Goal: Check status: Check status

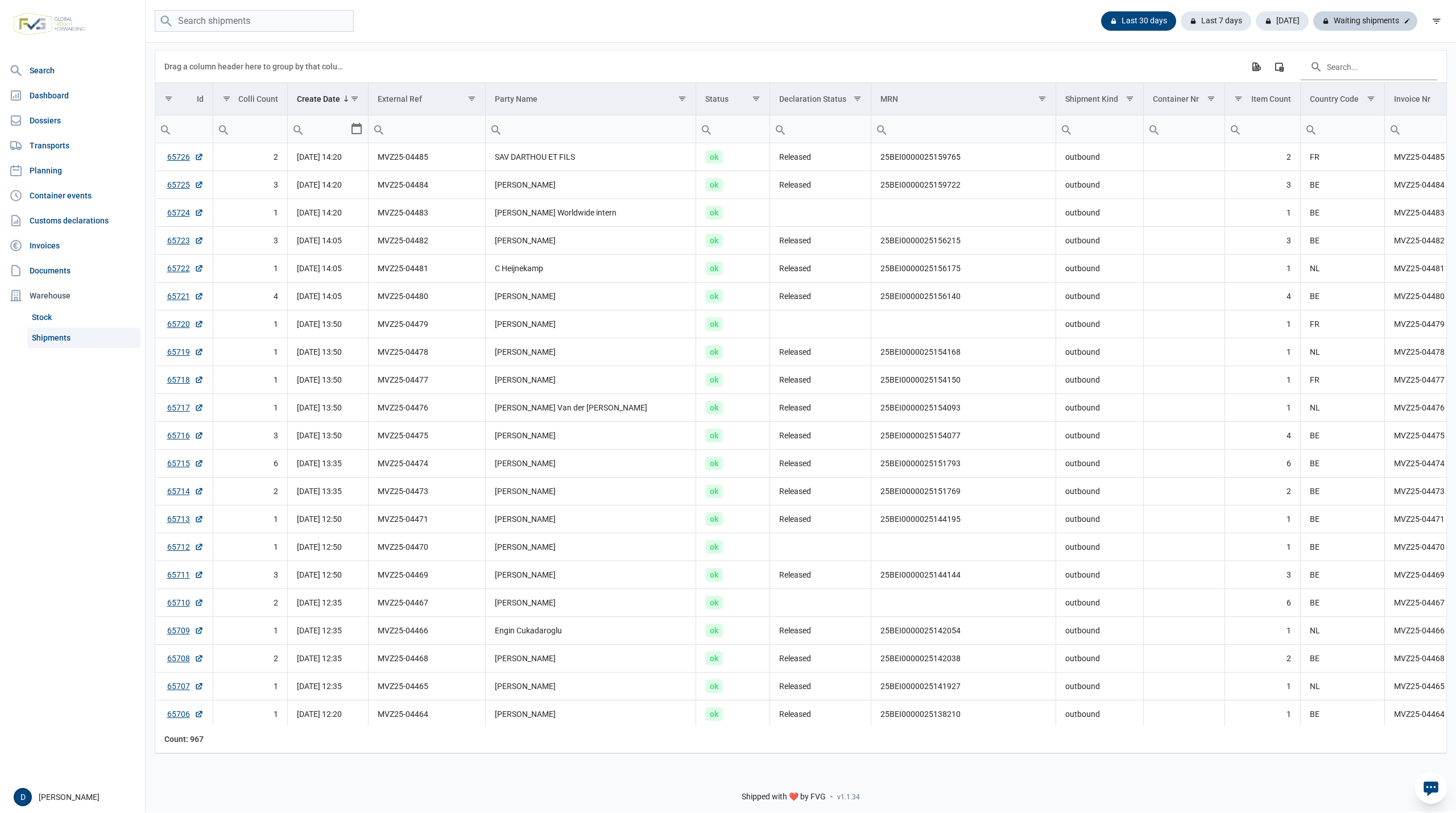
click at [1351, 18] on div "Waiting shipments" at bounding box center [1364, 21] width 104 height 19
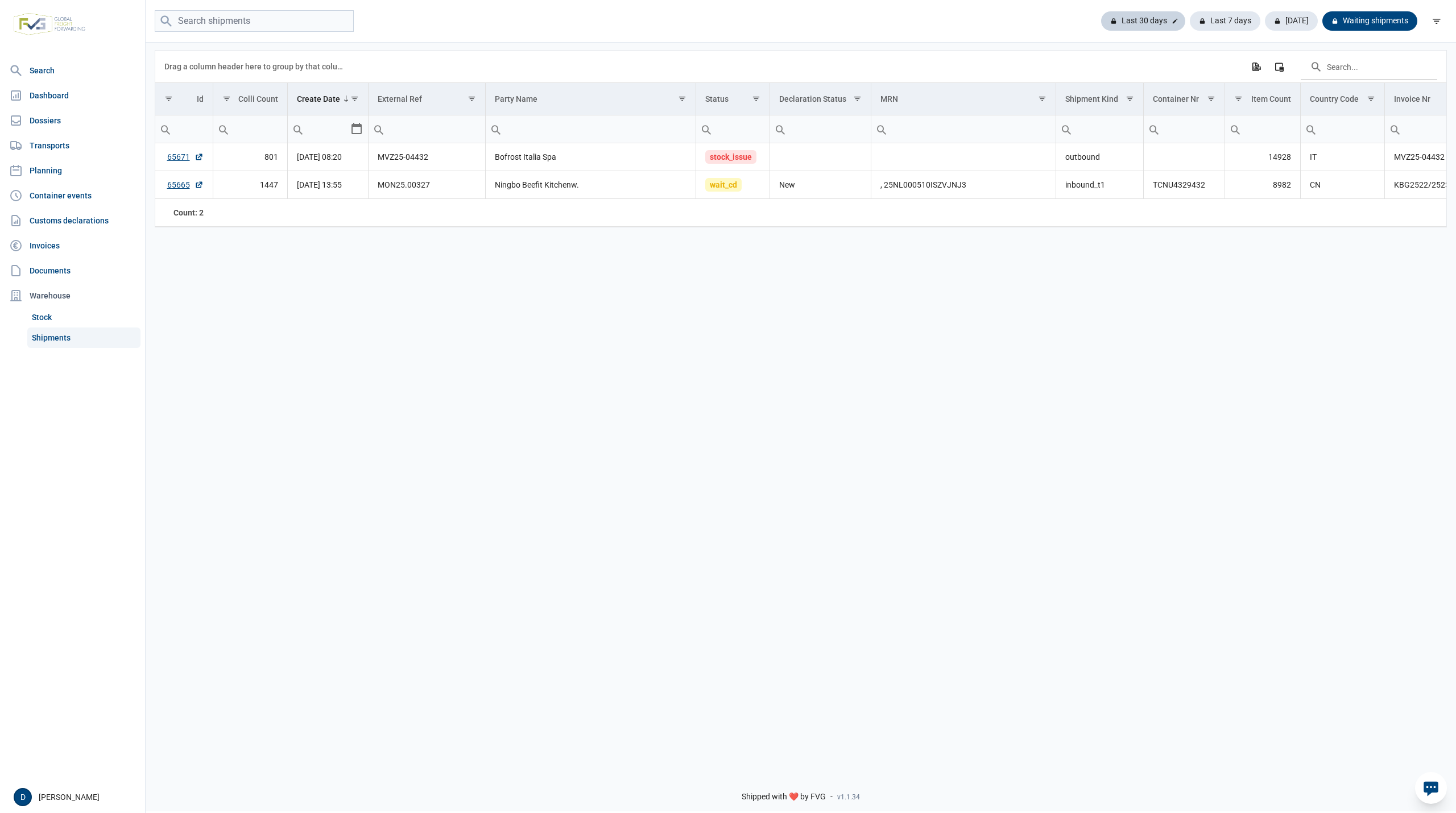
click at [1142, 14] on div "Last 30 days" at bounding box center [1143, 21] width 84 height 19
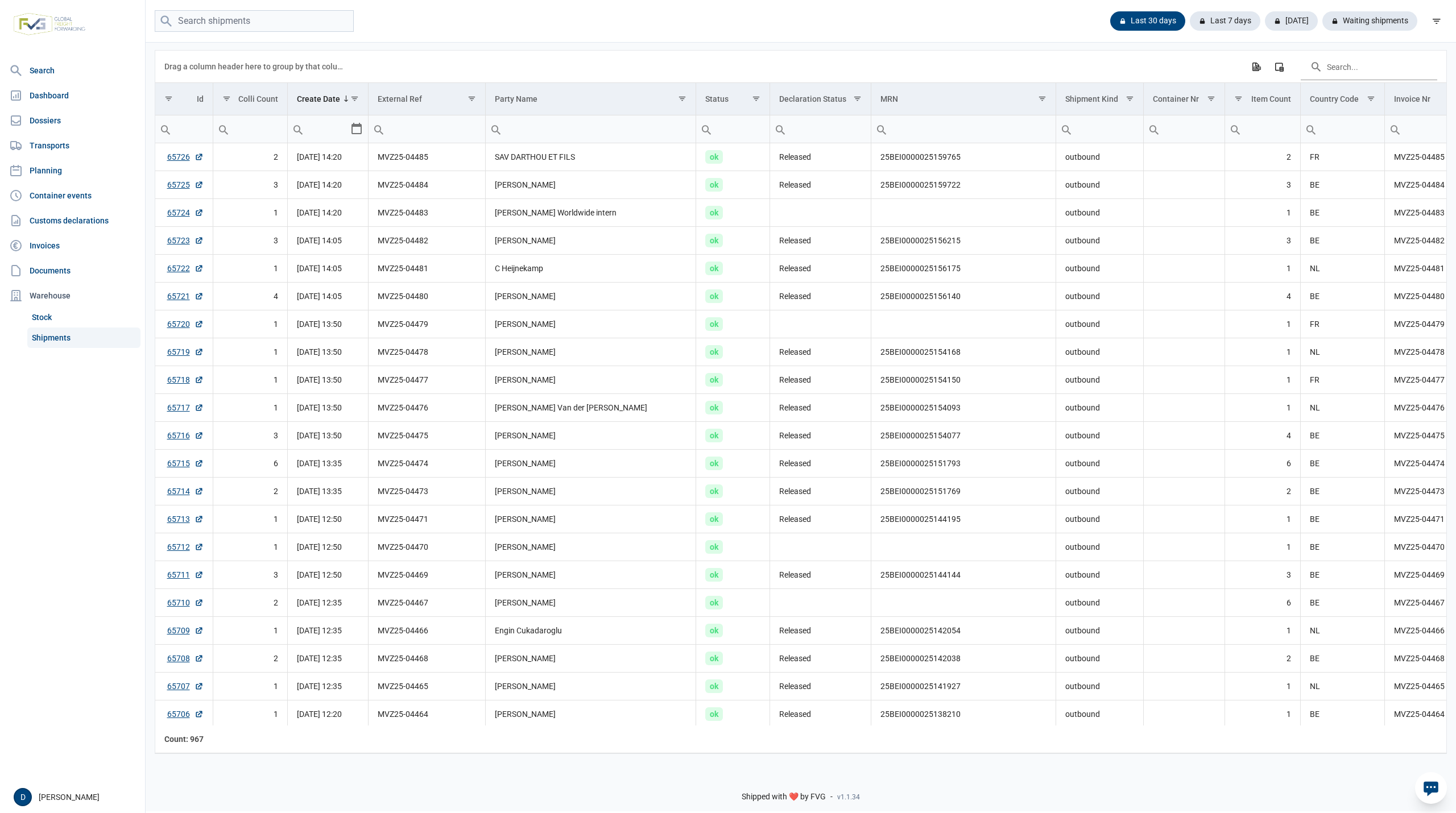
click at [447, 132] on input "Filter cell" at bounding box center [427, 129] width 116 height 28
paste input "mvz25-04472"
type input "mvz25-04472"
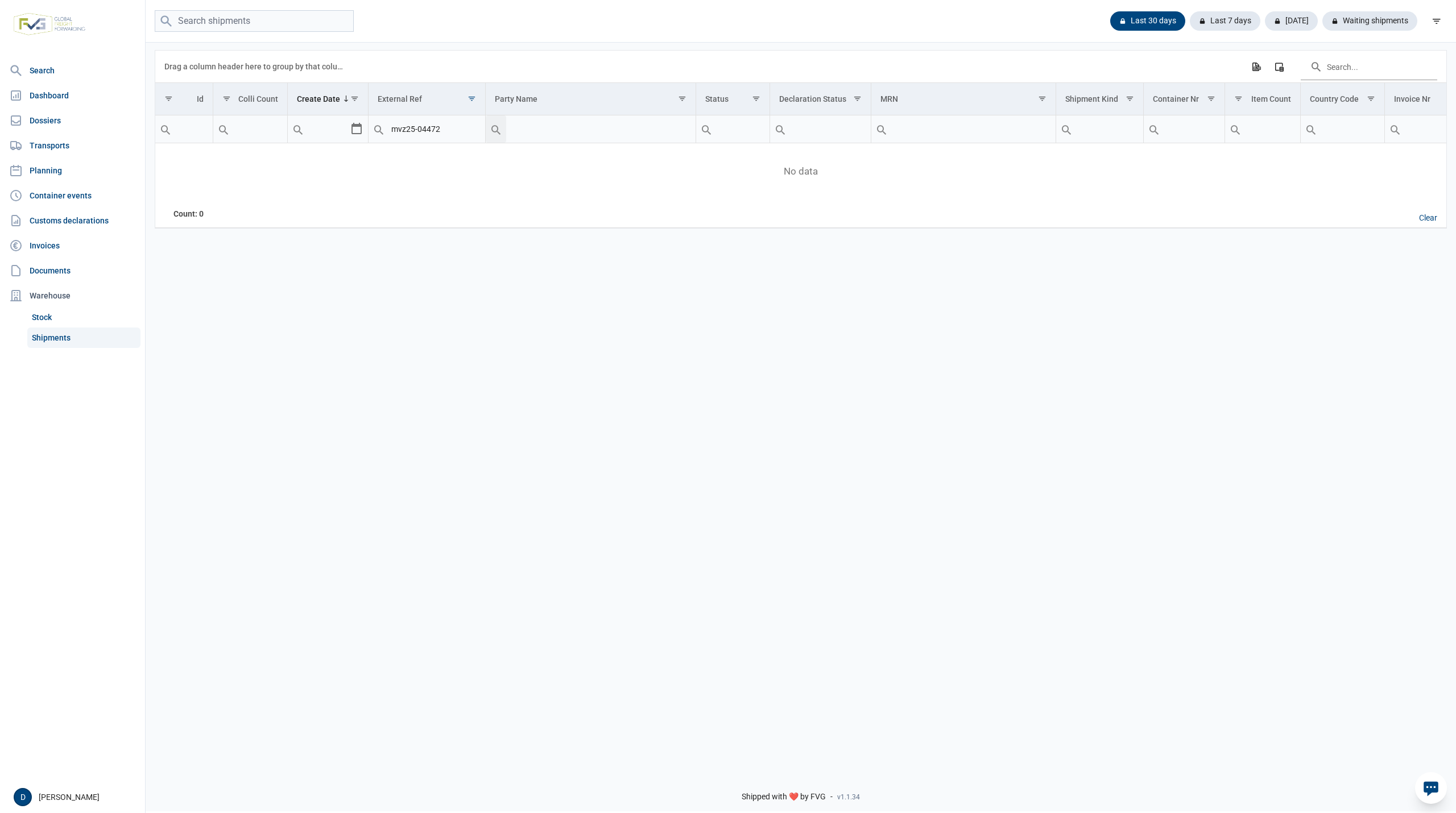
click at [447, 132] on input "mvz25-04472" at bounding box center [427, 129] width 116 height 28
drag, startPoint x: 447, startPoint y: 132, endPoint x: 371, endPoint y: 132, distance: 76.0
click at [371, 132] on div "Contains Does not contain Starts with Ends with Equals Does not equal Reset mvz…" at bounding box center [427, 129] width 116 height 28
click at [453, 128] on input "mvz25-04472" at bounding box center [427, 129] width 116 height 28
drag, startPoint x: 453, startPoint y: 128, endPoint x: 374, endPoint y: 133, distance: 79.2
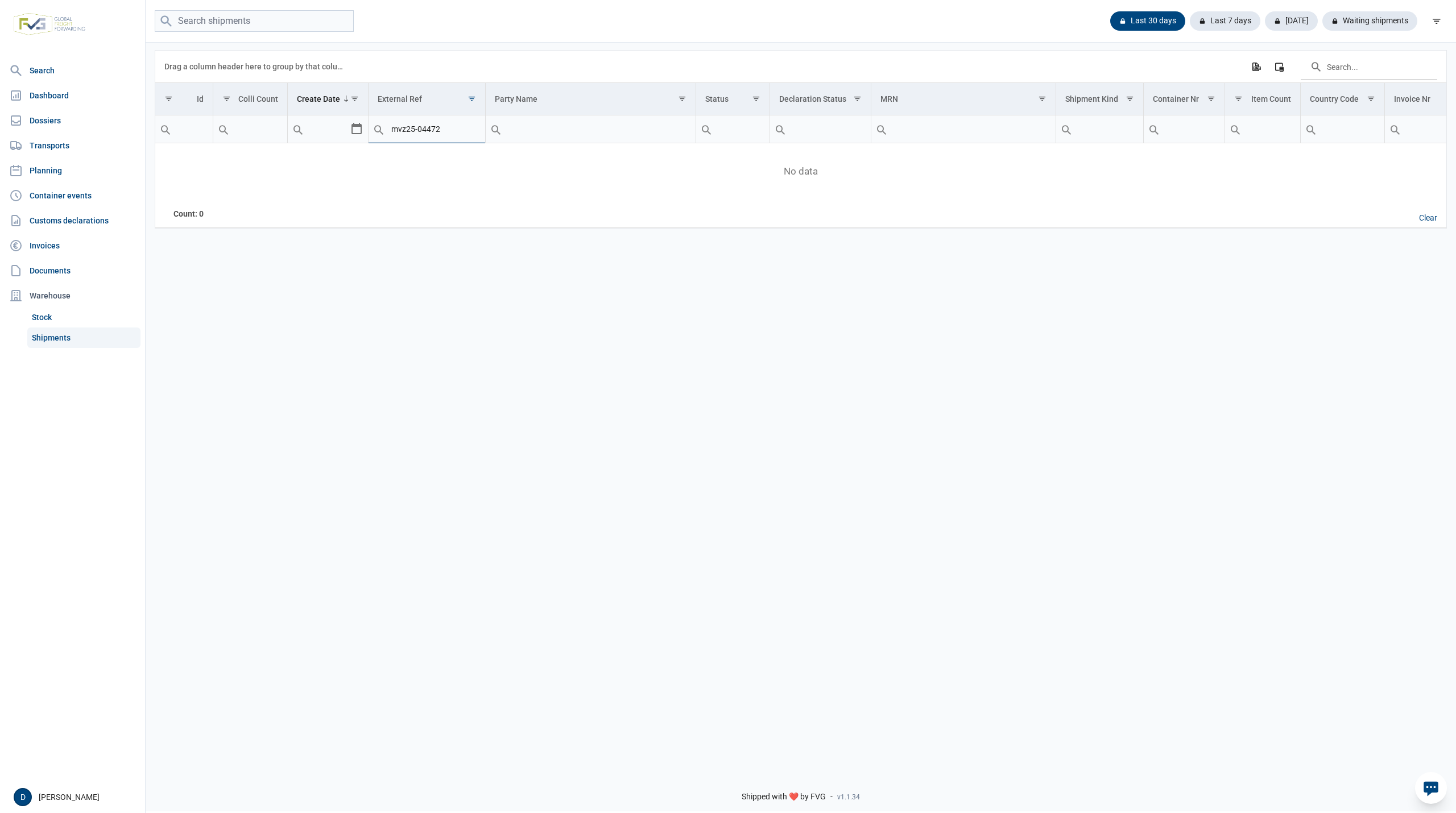
click at [374, 133] on div "Contains Does not contain Starts with Ends with Equals Does not equal Reset mvz…" at bounding box center [427, 129] width 116 height 28
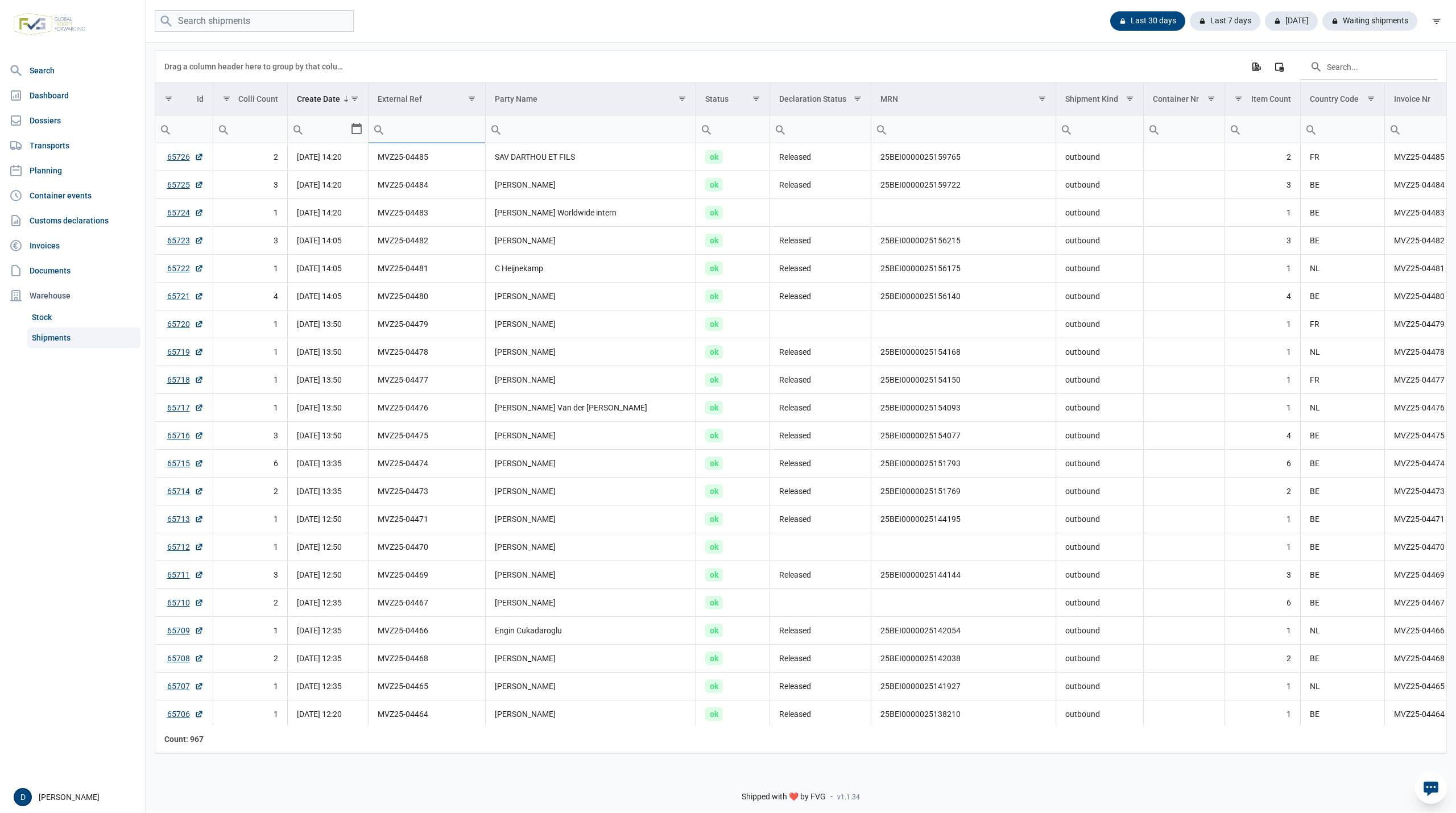
click at [421, 128] on input "Filter cell" at bounding box center [427, 129] width 116 height 28
paste input "mvz25-044878"
type input "mvz25-044878"
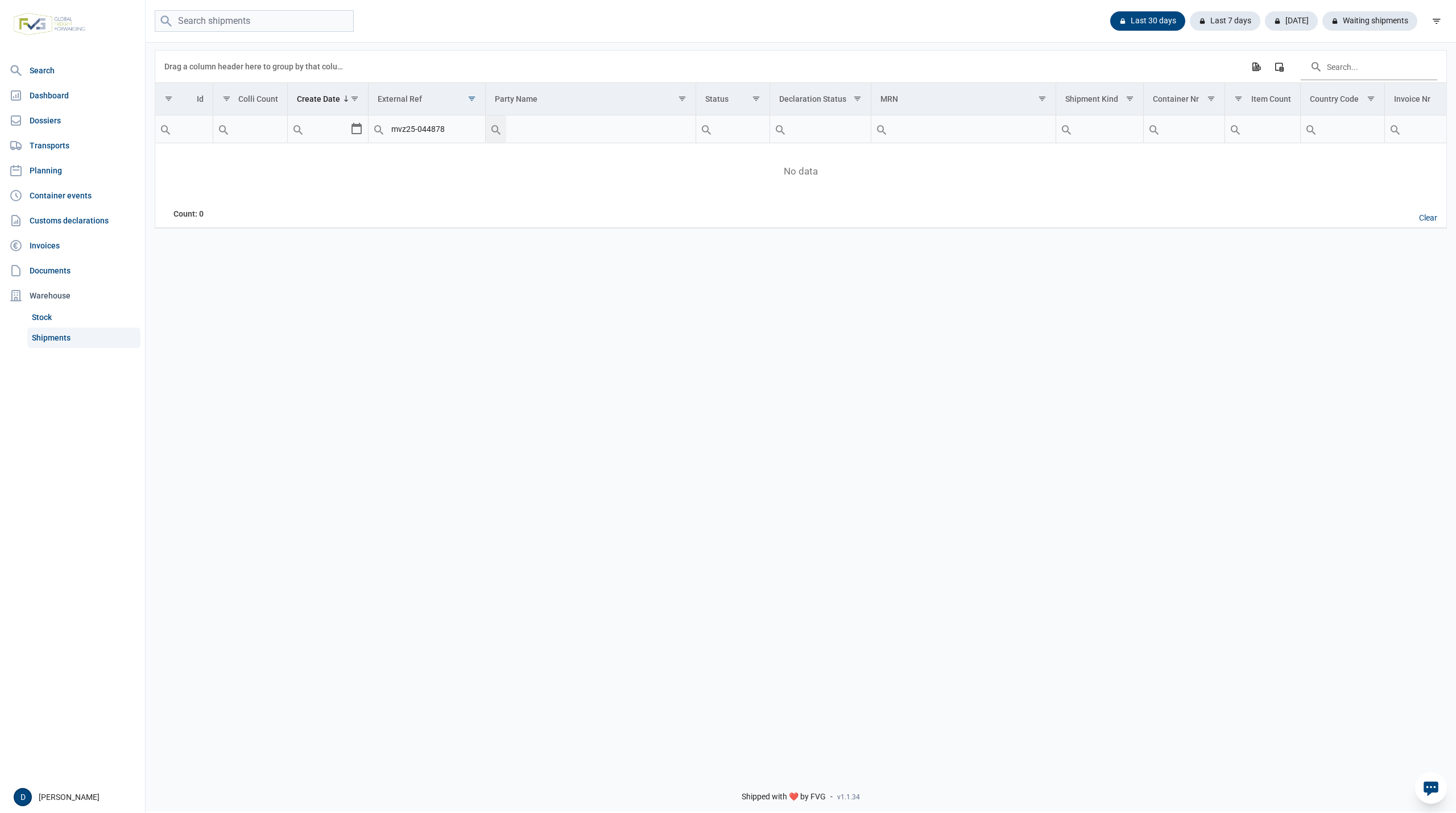
click at [405, 133] on input "mvz25-044878" at bounding box center [427, 129] width 116 height 28
click at [405, 126] on input "mvz25-044878" at bounding box center [427, 129] width 116 height 28
type input "M25-044878"
type input "MVZ25-044878"
drag, startPoint x: 467, startPoint y: 134, endPoint x: 341, endPoint y: 155, distance: 127.7
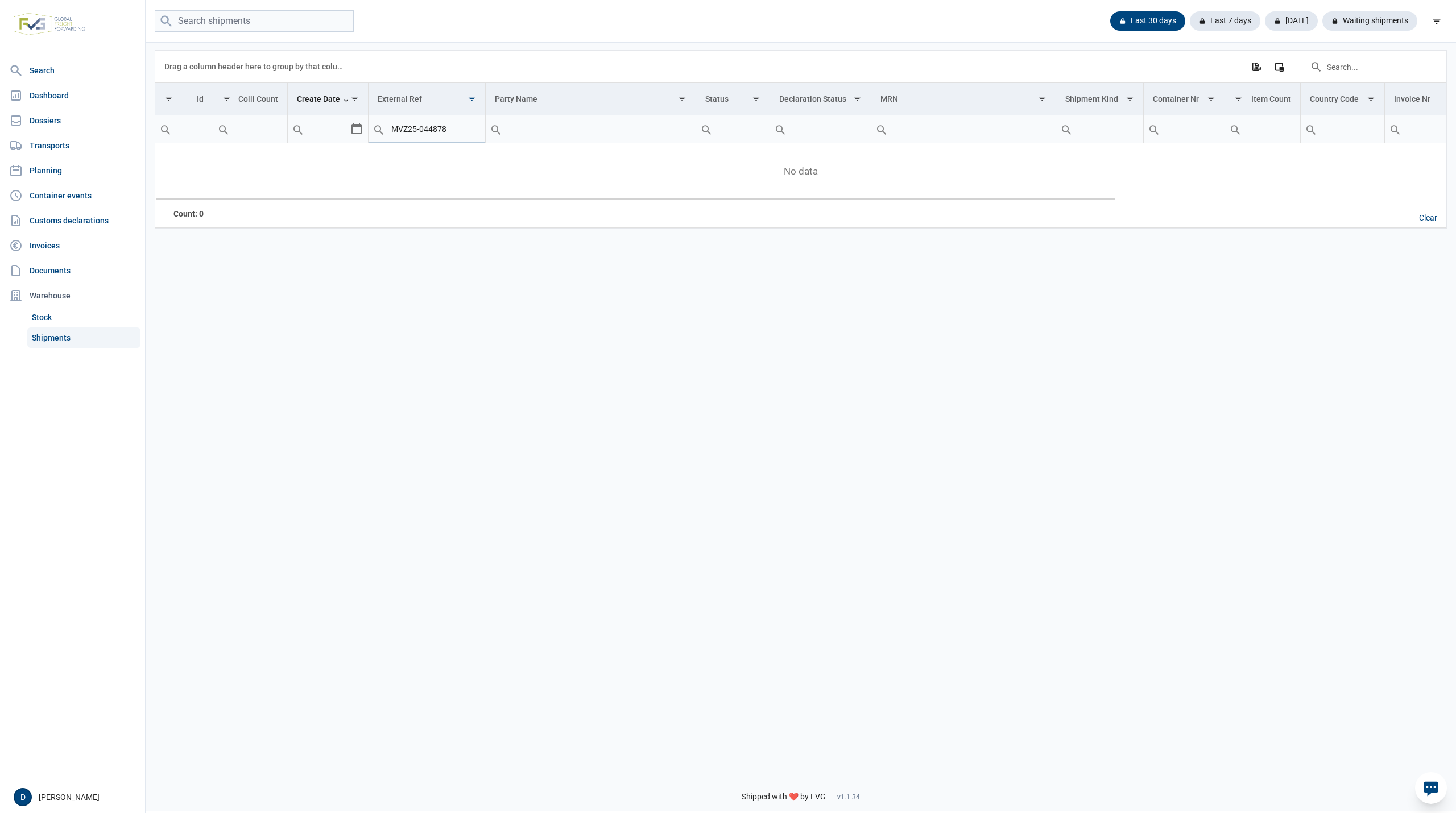
click at [342, 155] on div "Data grid with 0 rows and 18 columns Drag a column header here to group by that…" at bounding box center [801, 140] width 1291 height 177
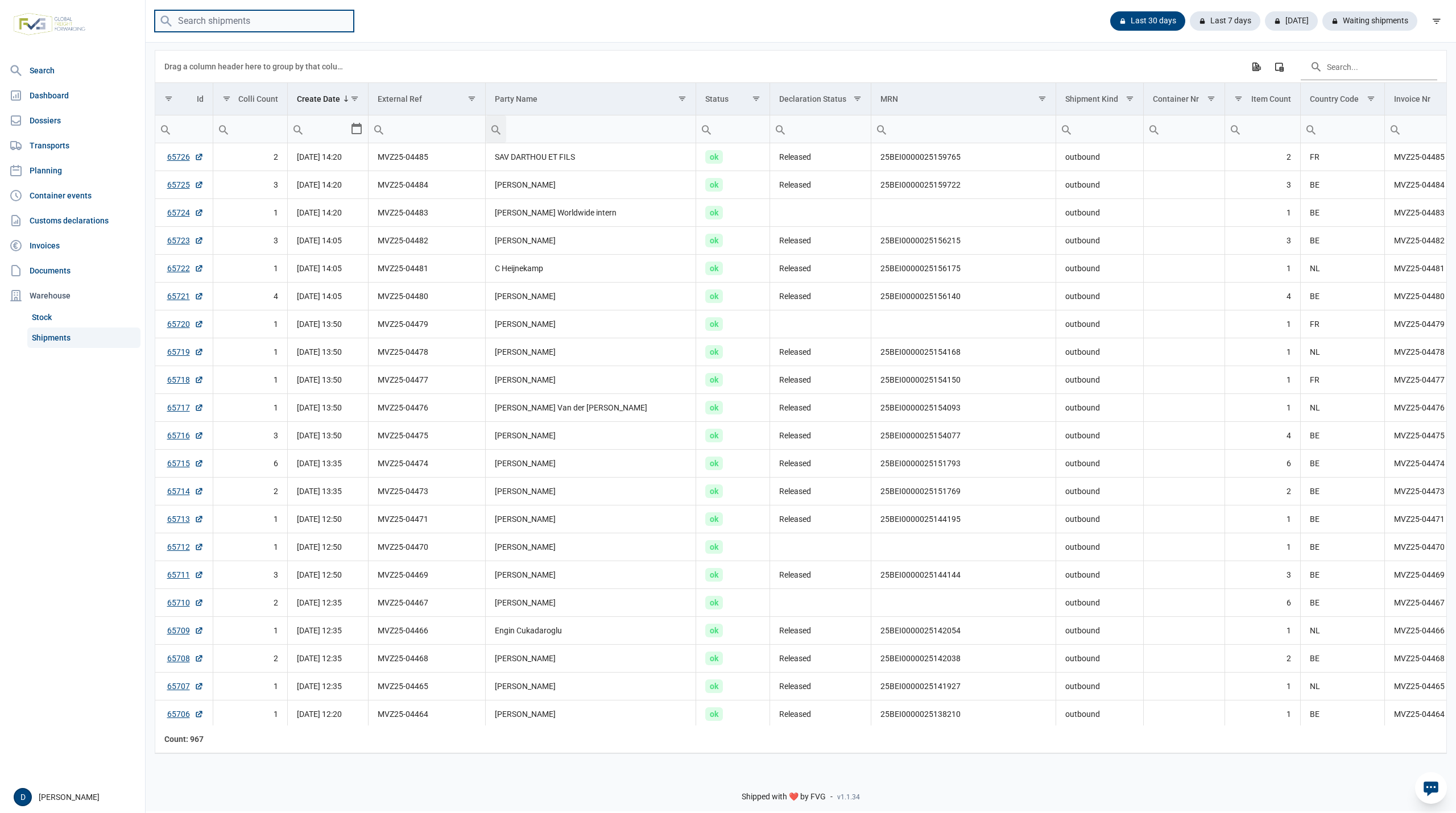
click at [222, 21] on input "search" at bounding box center [254, 21] width 199 height 22
